Goal: Task Accomplishment & Management: Complete application form

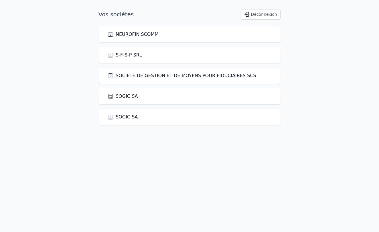
click at [118, 98] on link "SOGIC SA" at bounding box center [123, 96] width 30 height 7
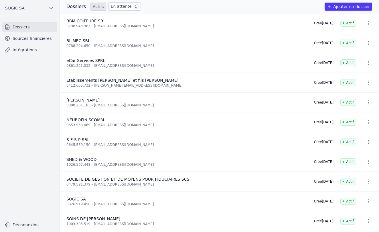
click at [121, 5] on link "En attente 1" at bounding box center [125, 6] width 32 height 8
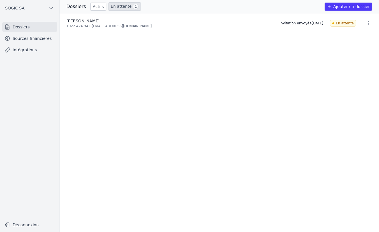
click at [336, 9] on button "Ajouter un dossier" at bounding box center [349, 7] width 48 height 8
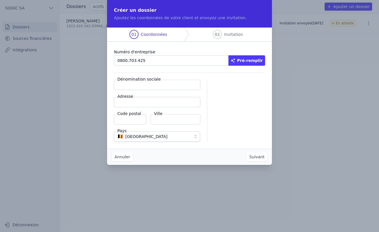
type input "0800.703.425"
click at [253, 62] on button "Pré-remplir" at bounding box center [246, 60] width 37 height 10
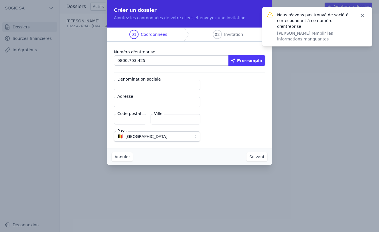
click at [139, 86] on input "Dénomination sociale" at bounding box center [157, 85] width 86 height 10
type input "MIARA HOLDING"
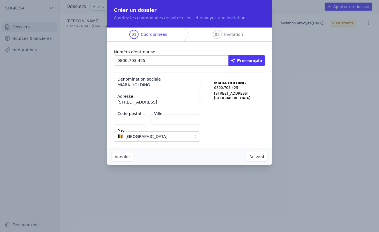
type input "[STREET_ADDRESS]"
type input "4460"
type input "Grâce-Hollogne"
click at [258, 156] on button "Suivant" at bounding box center [257, 156] width 21 height 9
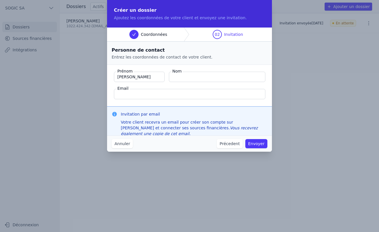
type input "[PERSON_NAME]"
type input "RENARD"
click at [135, 96] on input "Email" at bounding box center [189, 94] width 151 height 10
type input "[PERSON_NAME][EMAIL_ADDRESS][DOMAIN_NAME]"
click at [197, 74] on input "RENARD" at bounding box center [217, 77] width 96 height 10
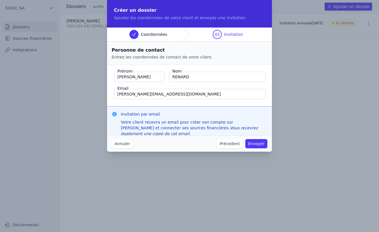
click at [260, 145] on button "Envoyer" at bounding box center [256, 143] width 22 height 9
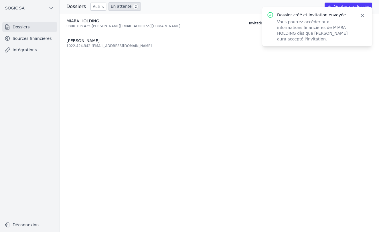
click at [363, 15] on icon "button" at bounding box center [363, 16] width 6 height 6
